Goal: Find specific page/section: Find specific page/section

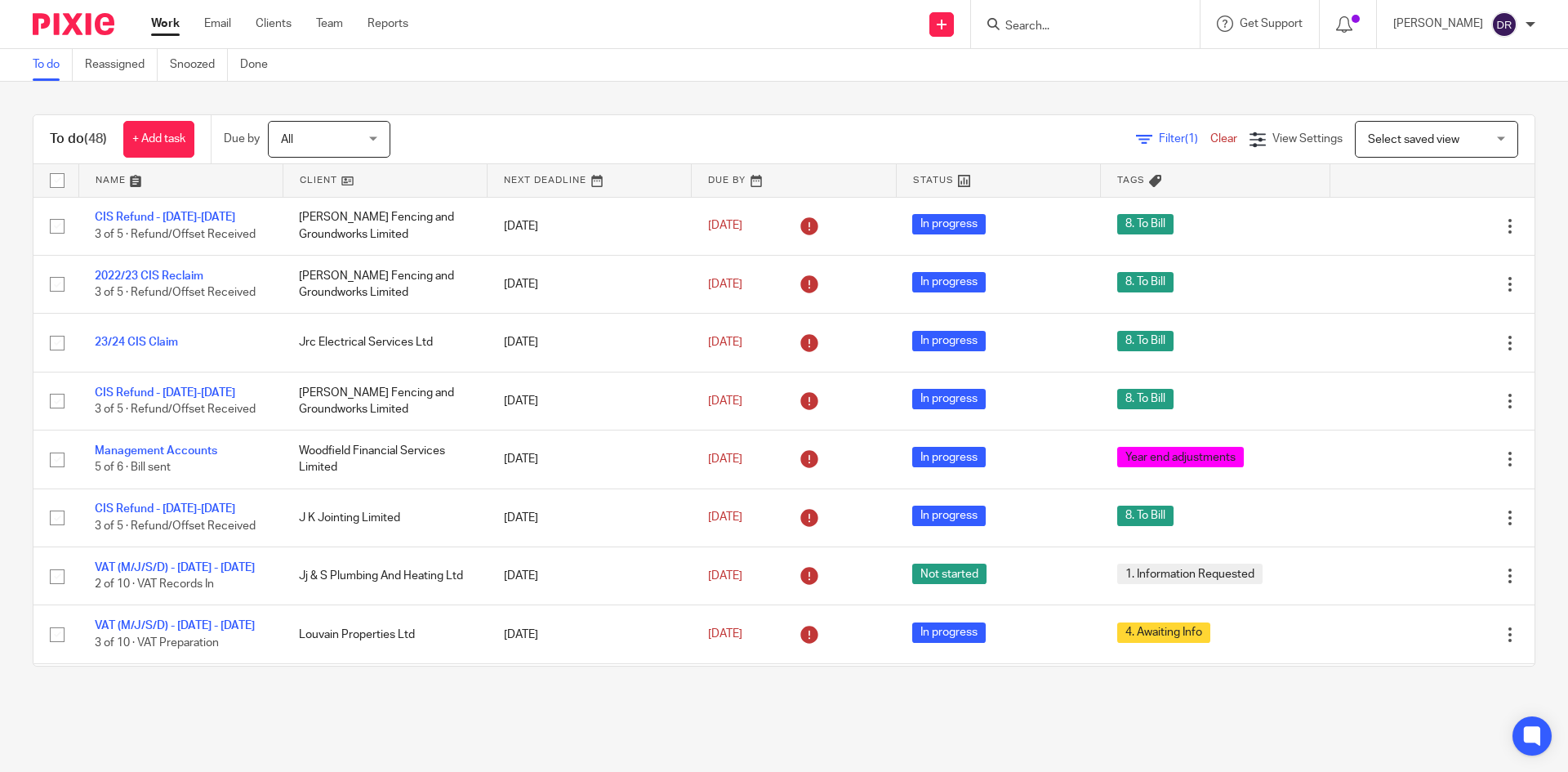
click at [1045, 23] on input "Search" at bounding box center [1077, 26] width 147 height 14
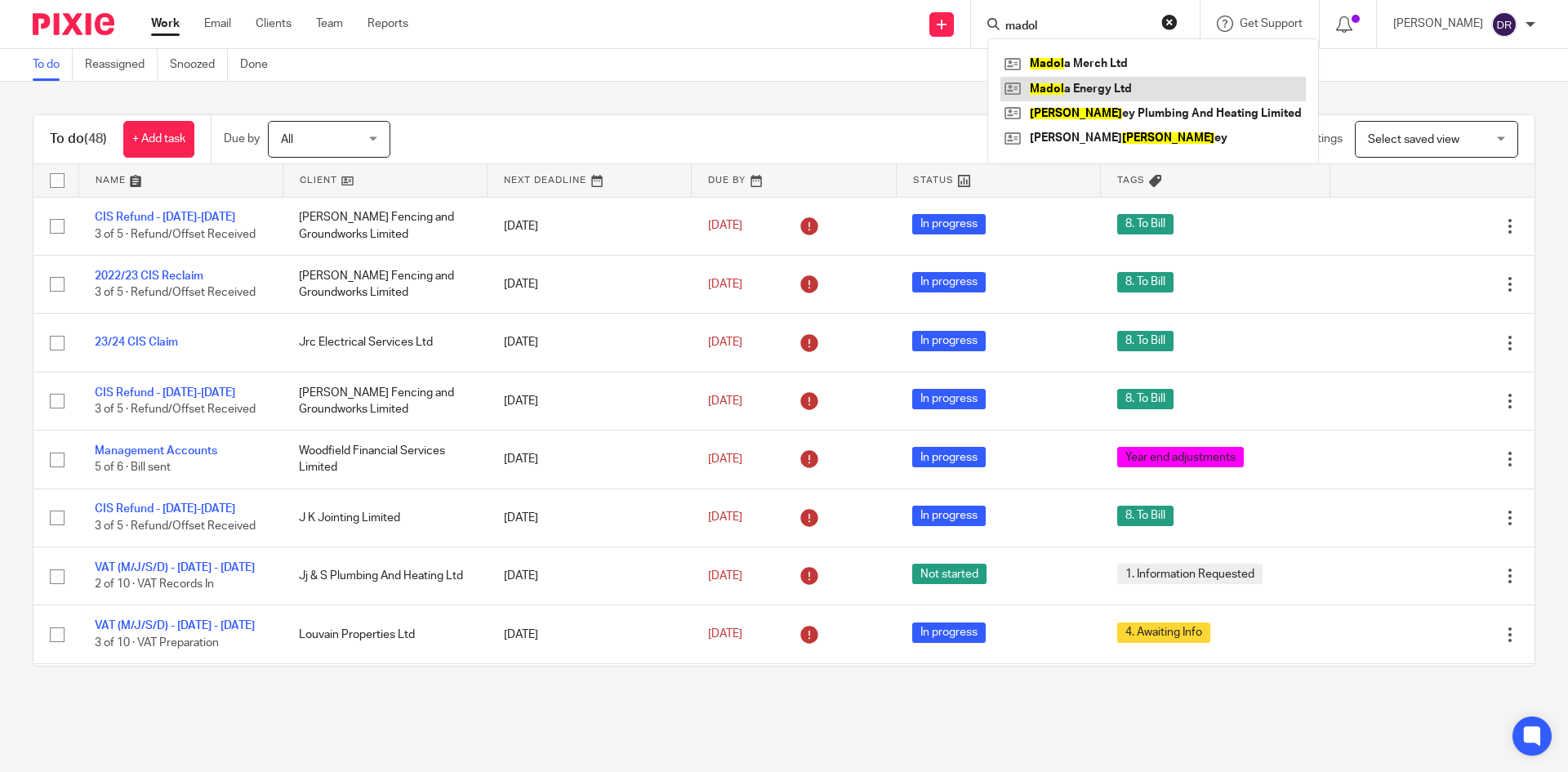
type input "madol"
click at [1095, 85] on link at bounding box center [1153, 89] width 305 height 25
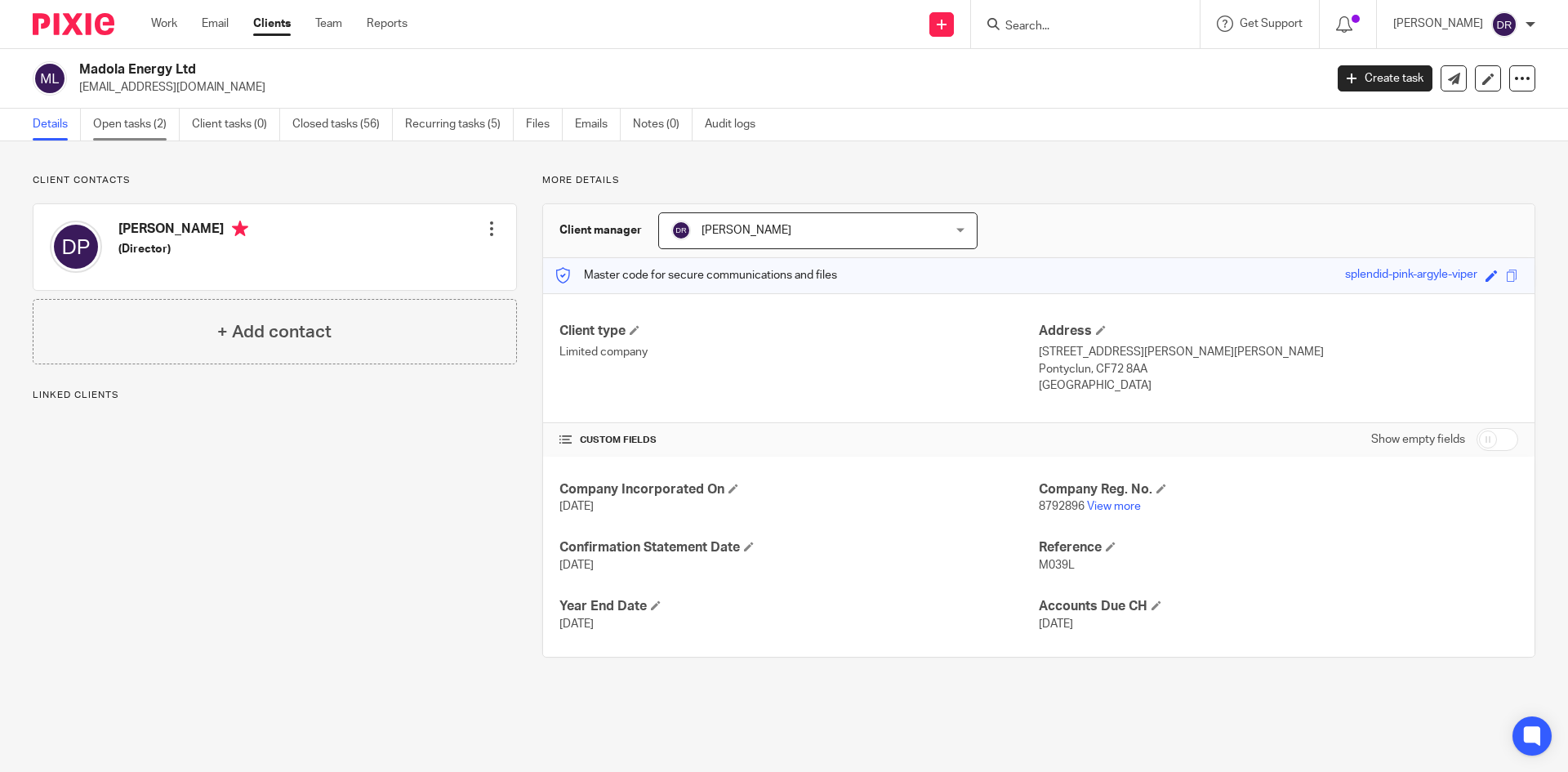
click at [168, 120] on link "Open tasks (2)" at bounding box center [136, 124] width 86 height 32
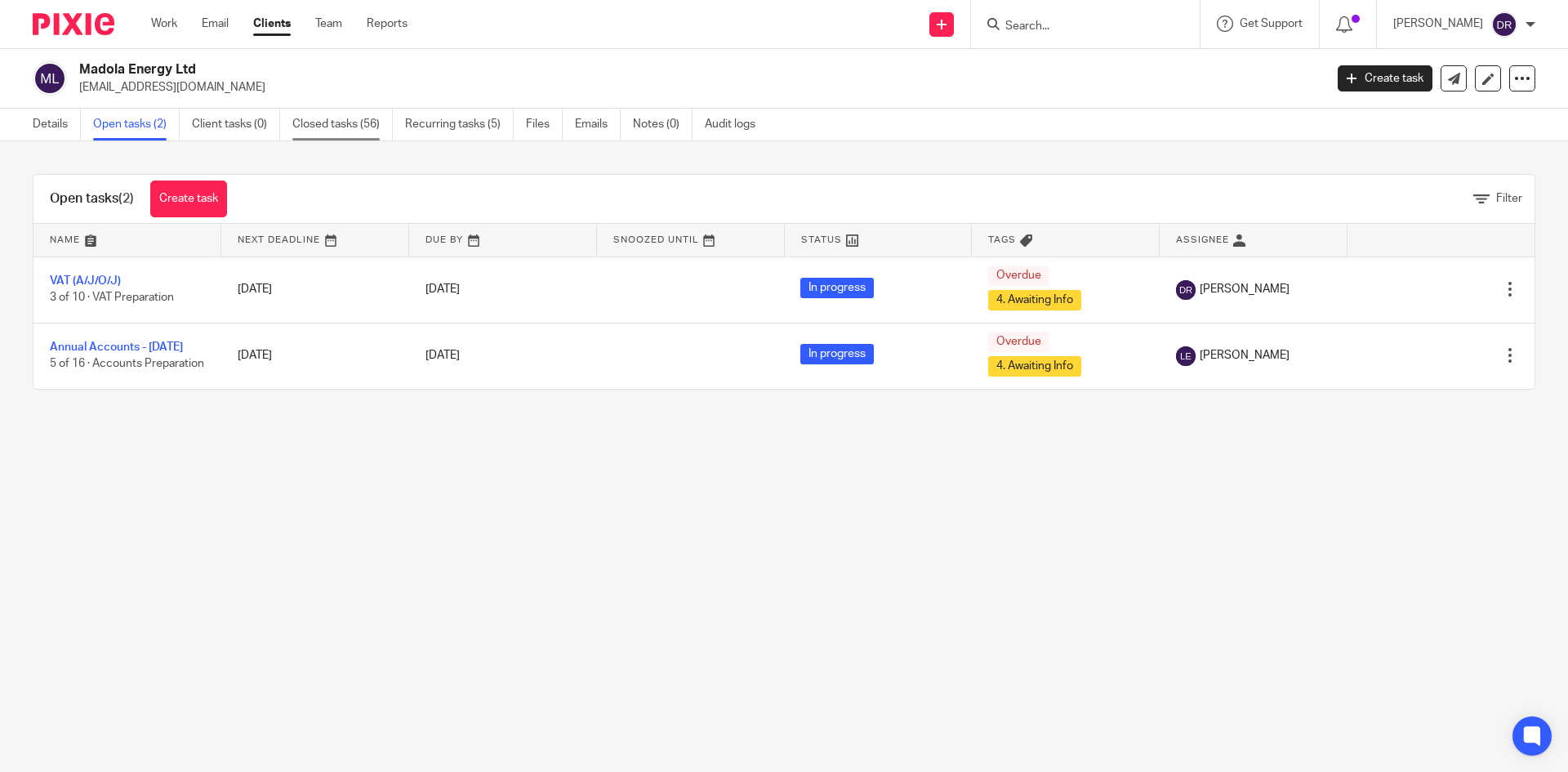
click at [329, 119] on link "Closed tasks (56)" at bounding box center [343, 124] width 101 height 32
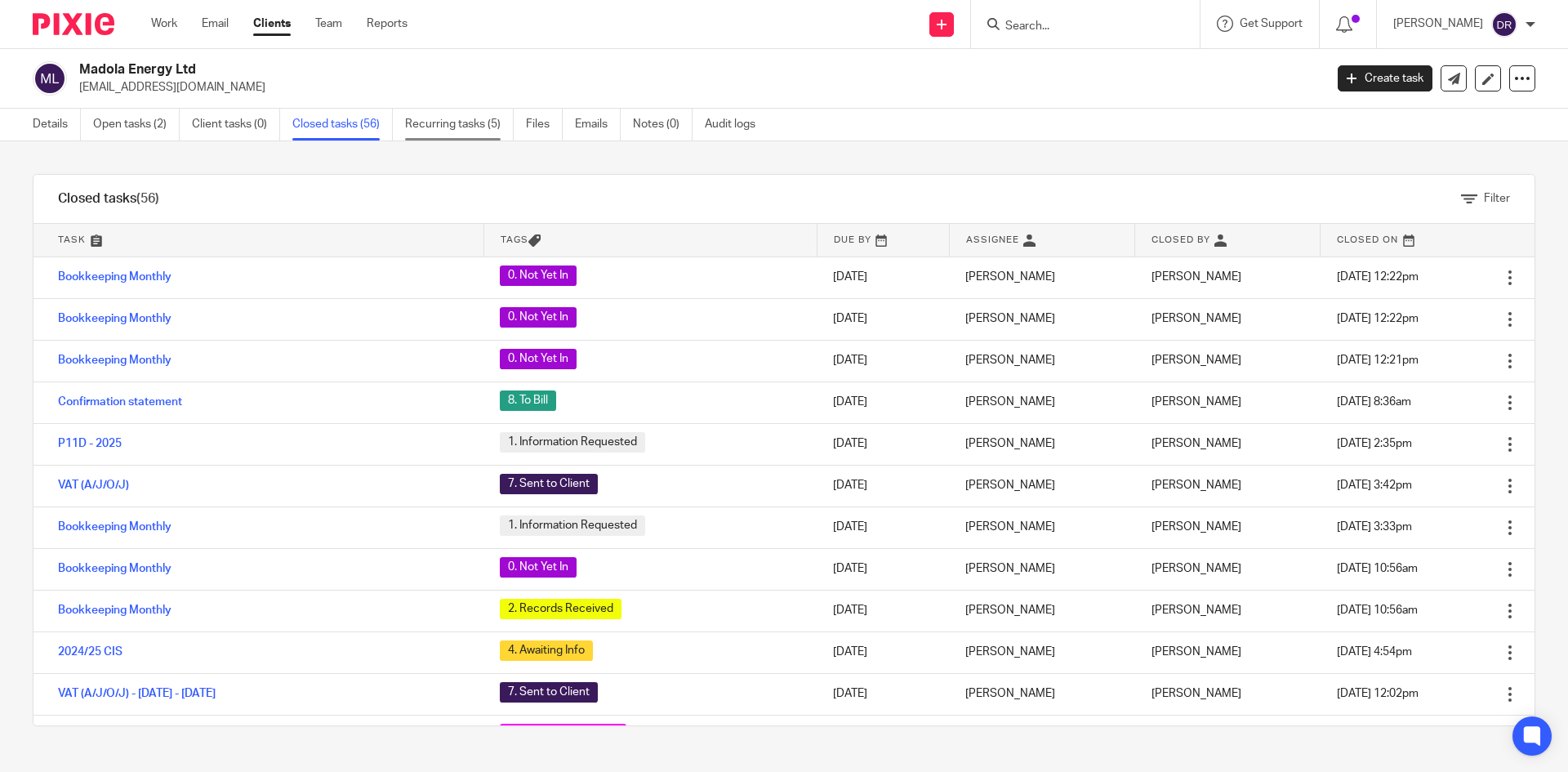
click at [473, 130] on link "Recurring tasks (5)" at bounding box center [459, 124] width 108 height 32
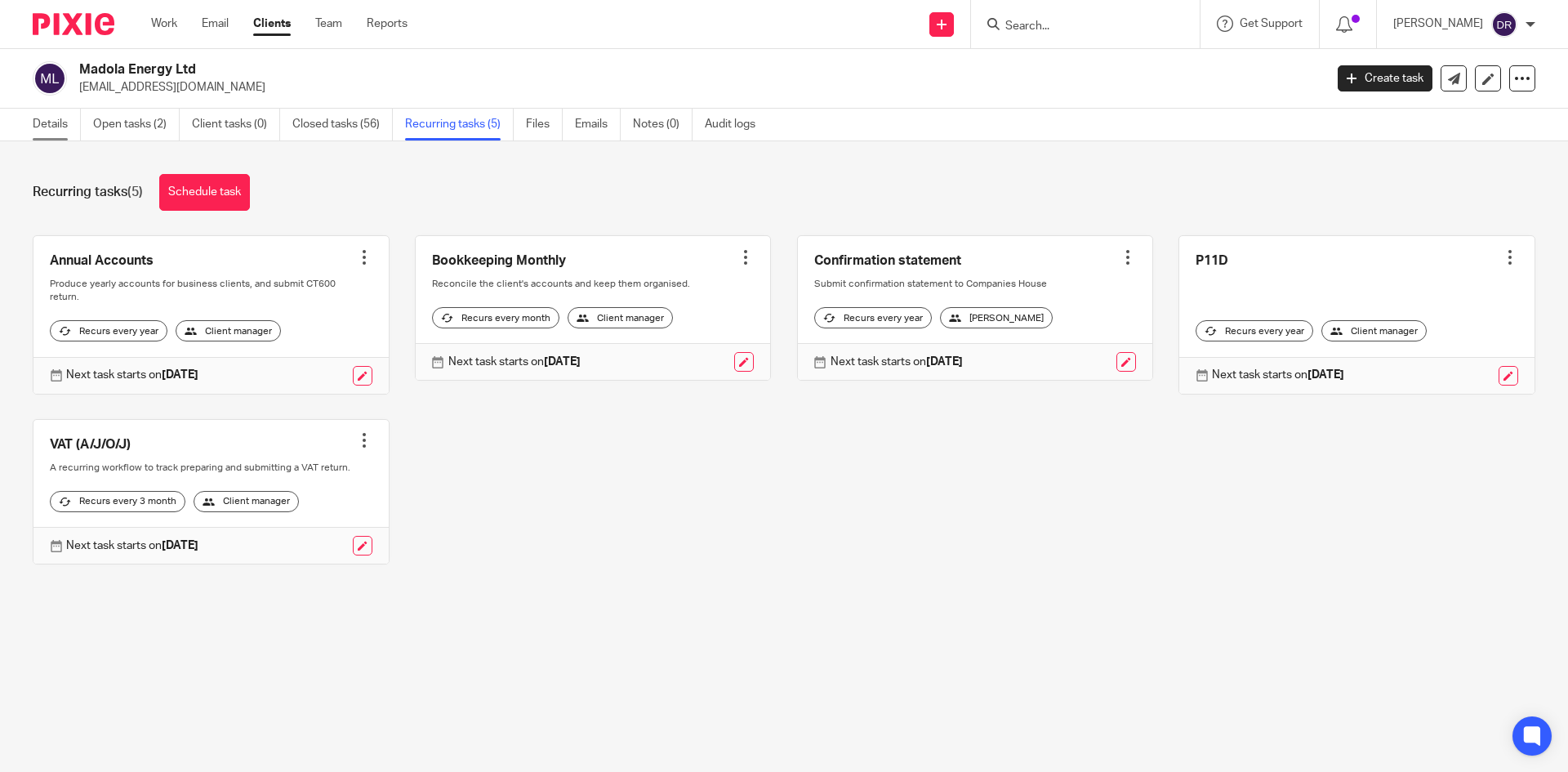
click at [63, 125] on link "Details" at bounding box center [57, 124] width 48 height 32
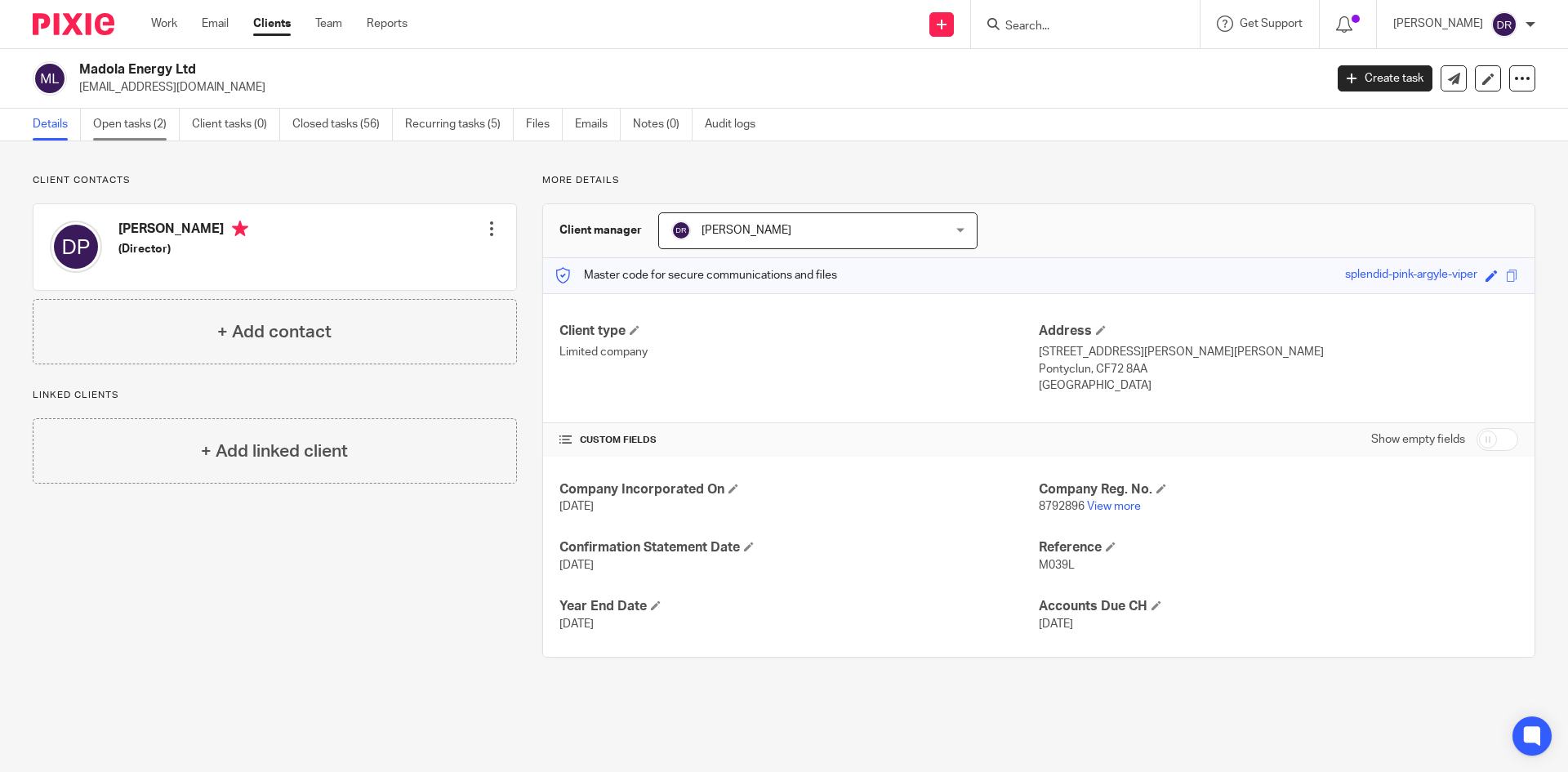
click at [156, 123] on link "Open tasks (2)" at bounding box center [136, 124] width 86 height 32
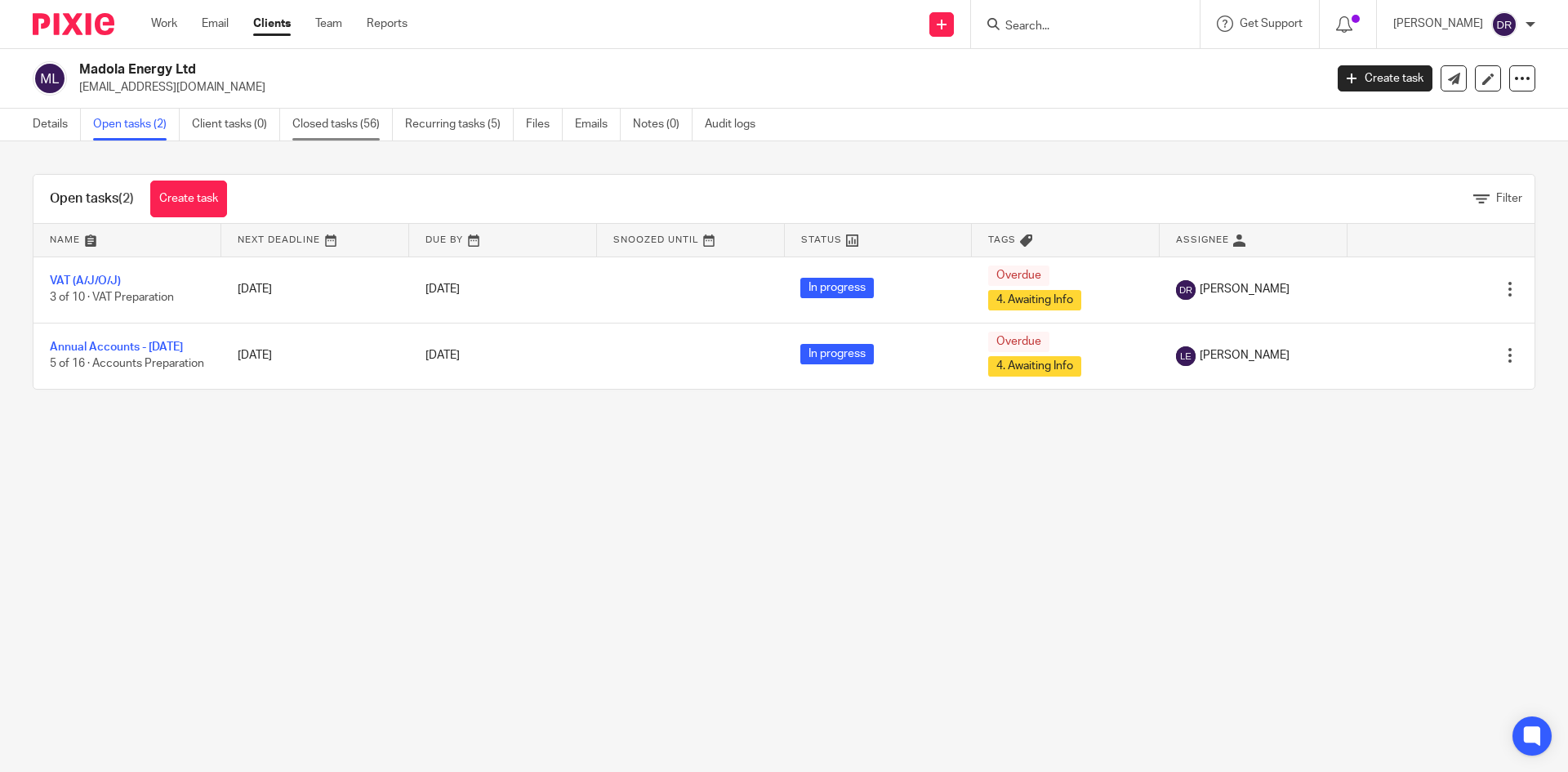
click at [370, 117] on link "Closed tasks (56)" at bounding box center [343, 124] width 101 height 32
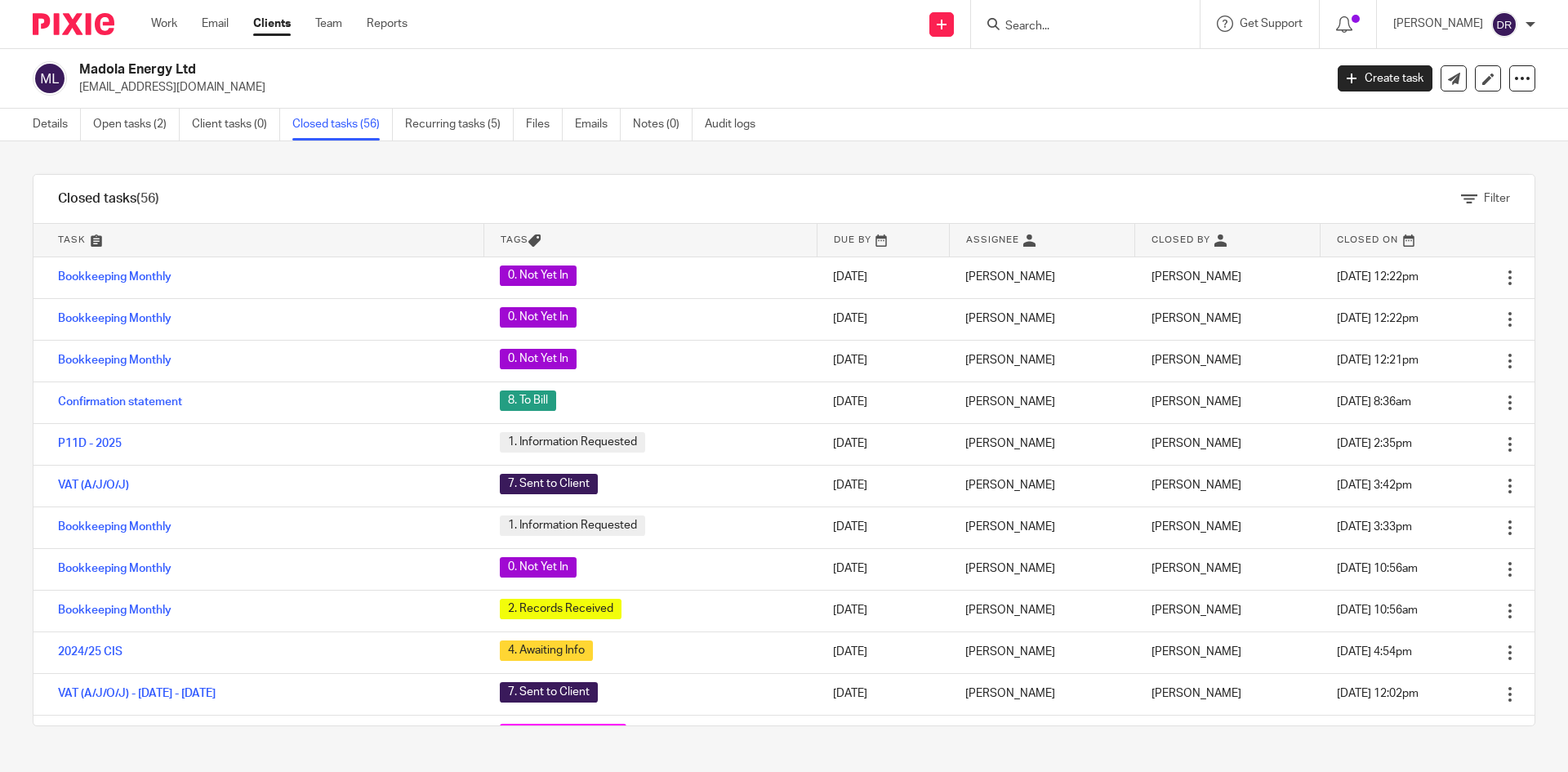
click at [1082, 30] on input "Search" at bounding box center [1077, 26] width 147 height 14
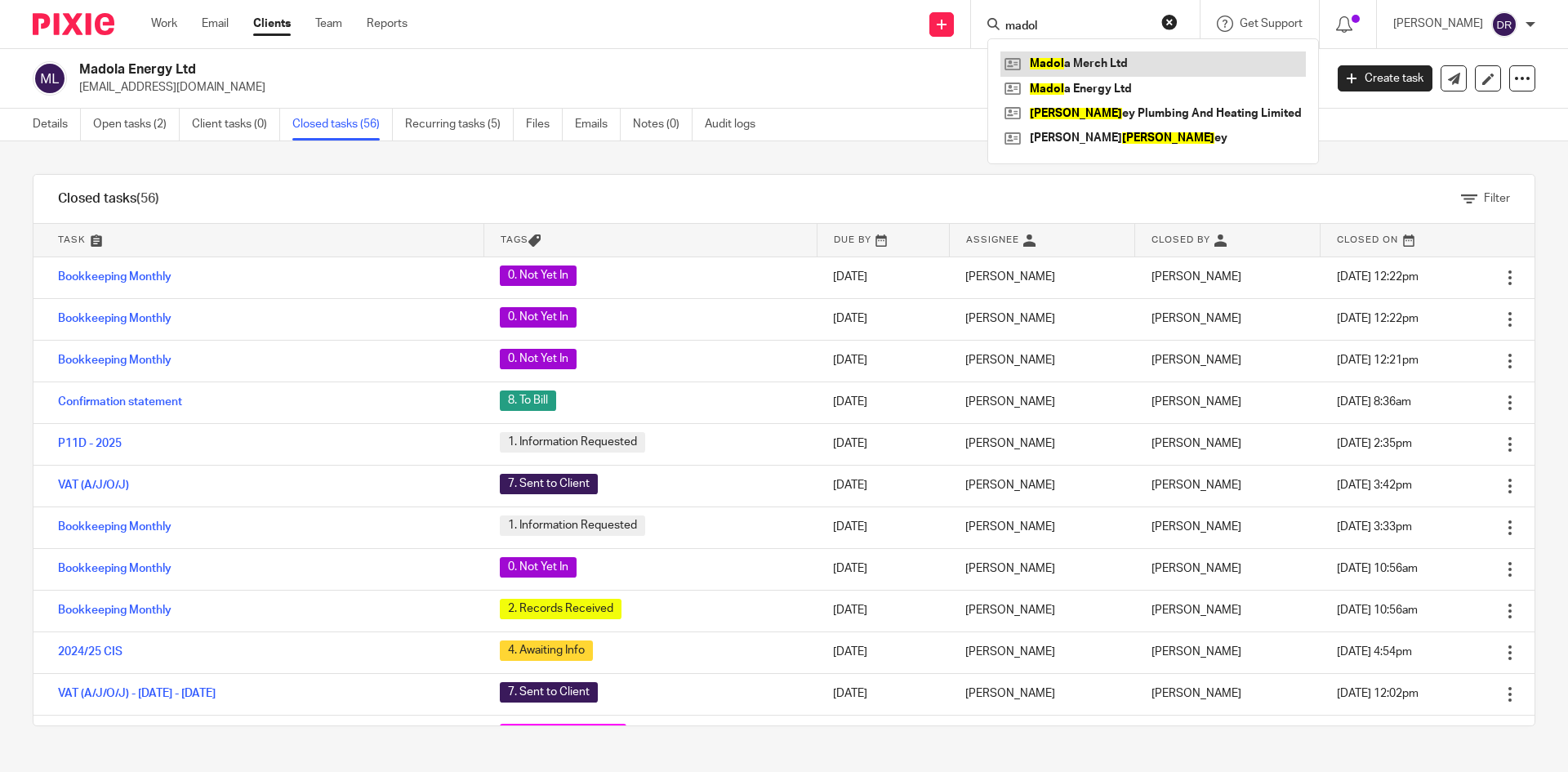
type input "madol"
click at [1164, 83] on link at bounding box center [1153, 89] width 305 height 25
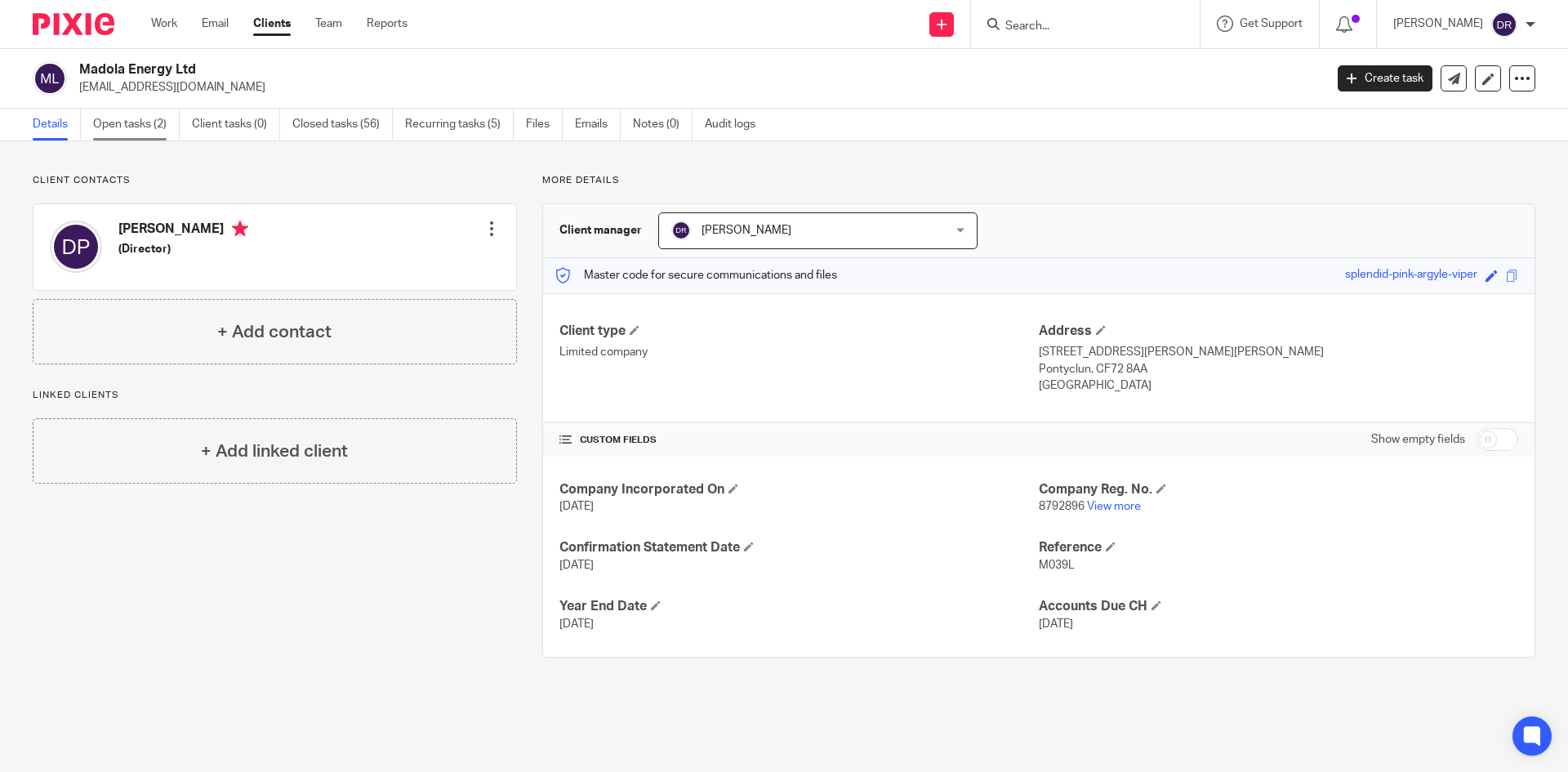
click at [167, 119] on link "Open tasks (2)" at bounding box center [136, 124] width 86 height 32
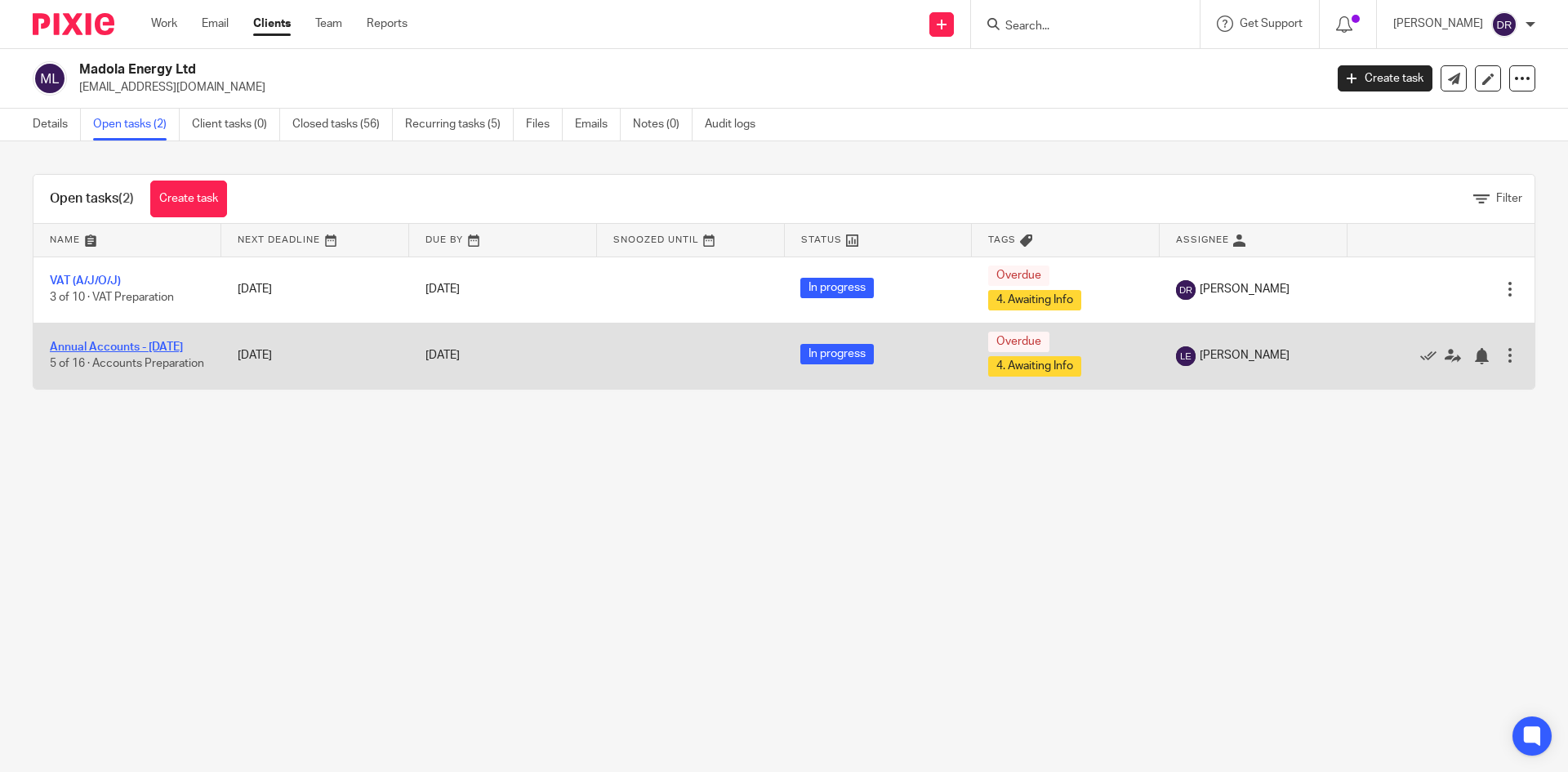
click at [104, 341] on link "Annual Accounts - [DATE]" at bounding box center [116, 347] width 133 height 12
